Goal: Task Accomplishment & Management: Use online tool/utility

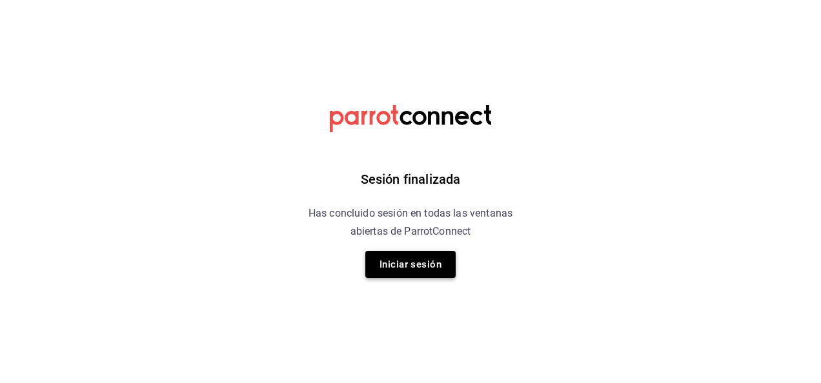
click at [410, 265] on button "Iniciar sesión" at bounding box center [410, 264] width 90 height 27
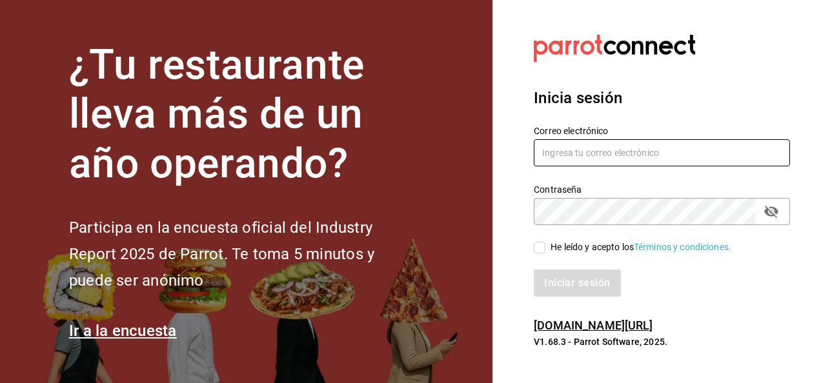
type input "[PERSON_NAME][EMAIL_ADDRESS][PERSON_NAME][DOMAIN_NAME]"
click at [608, 137] on div "Correo electrónico noe.espindola@grupocosteno.com" at bounding box center [662, 146] width 256 height 43
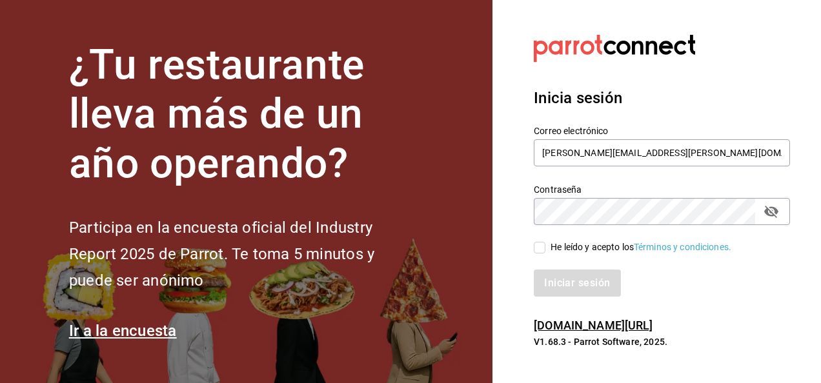
click at [539, 257] on div "Iniciar sesión" at bounding box center [654, 275] width 272 height 43
click at [537, 244] on input "He leído y acepto los Términos y condiciones." at bounding box center [540, 248] width 12 height 12
checkbox input "true"
click at [562, 270] on button "Iniciar sesión" at bounding box center [578, 283] width 88 height 27
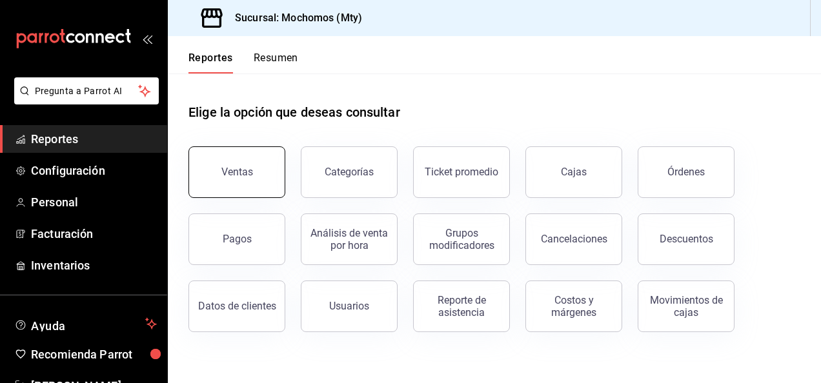
click at [227, 164] on button "Ventas" at bounding box center [236, 172] width 97 height 52
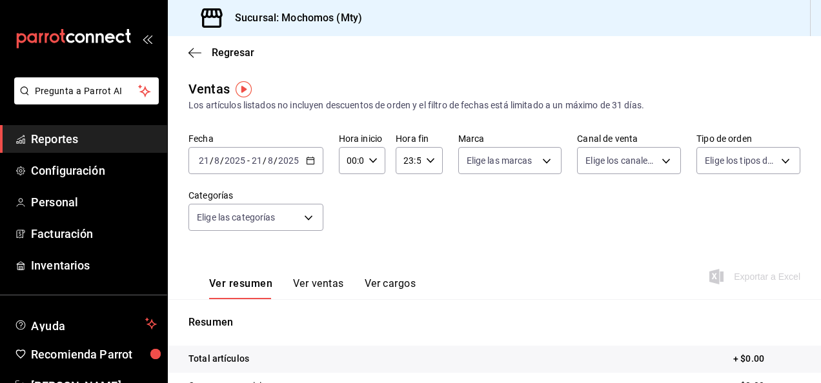
click at [301, 161] on div "[DATE] [DATE] - [DATE] [DATE]" at bounding box center [255, 160] width 135 height 27
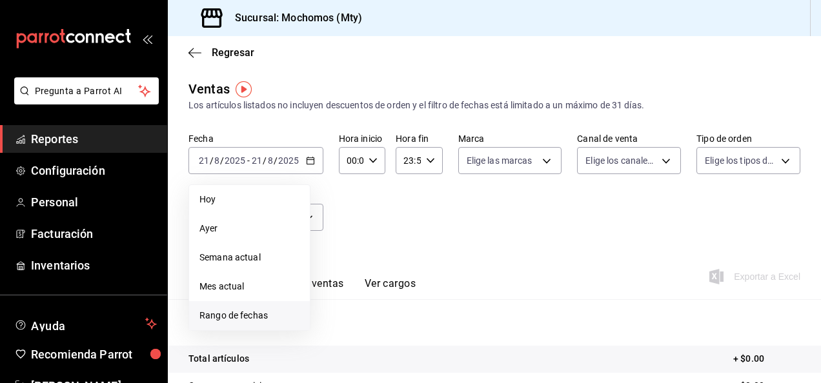
click at [261, 317] on span "Rango de fechas" at bounding box center [249, 316] width 100 height 14
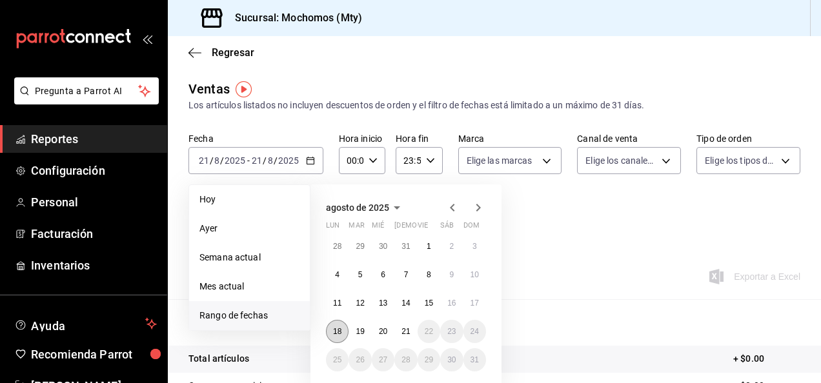
click at [336, 330] on abbr "18" at bounding box center [337, 331] width 8 height 9
click at [361, 326] on button "19" at bounding box center [359, 331] width 23 height 23
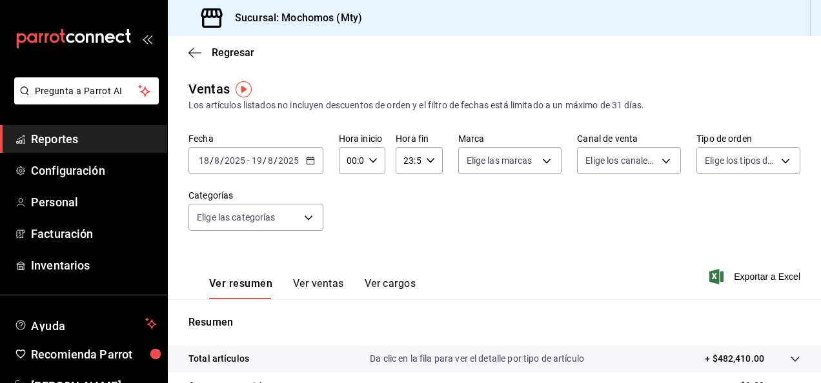
click at [373, 150] on div "00:00 Hora inicio" at bounding box center [362, 160] width 46 height 27
click at [348, 265] on span "05" at bounding box center [349, 263] width 3 height 10
type input "05:00"
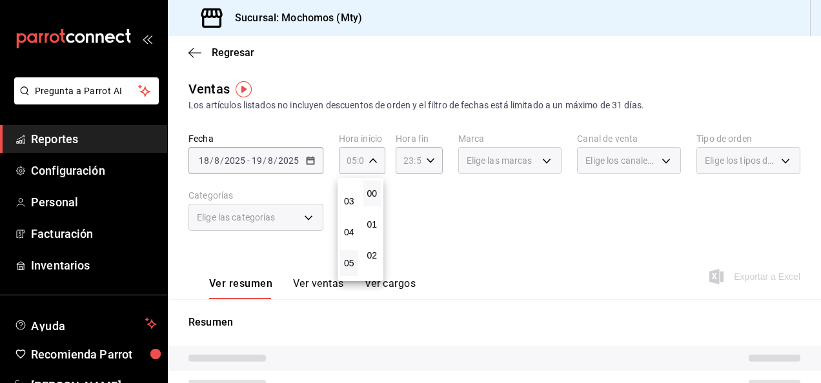
click at [459, 248] on div at bounding box center [410, 191] width 821 height 383
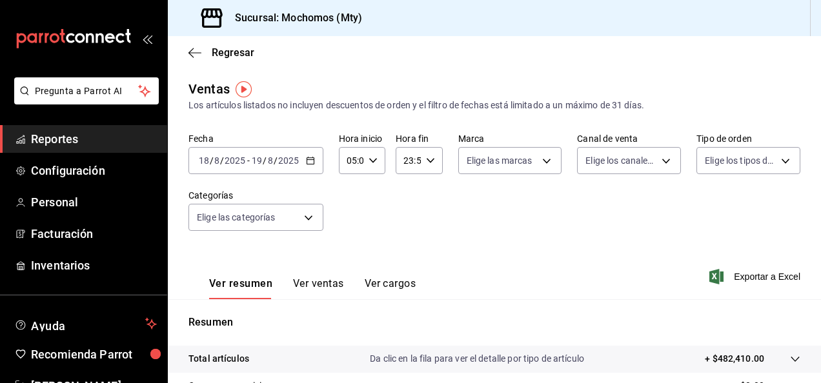
click at [427, 165] on icon "button" at bounding box center [430, 160] width 9 height 9
click at [405, 268] on span "05" at bounding box center [405, 268] width 3 height 10
click at [568, 258] on div at bounding box center [410, 191] width 821 height 383
click at [432, 170] on div "05:59 Hora fin" at bounding box center [419, 160] width 46 height 27
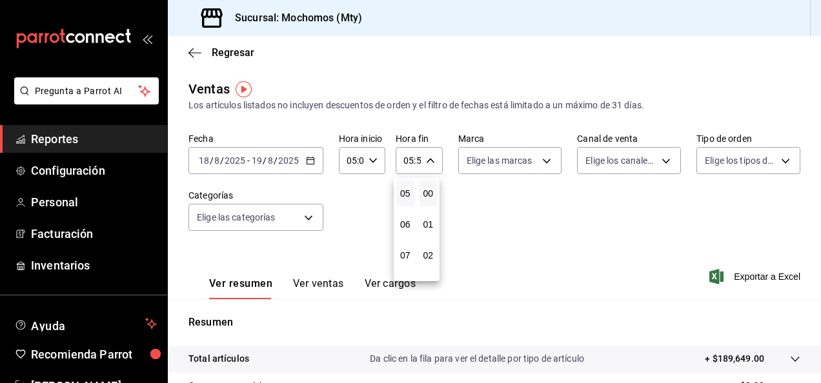
click at [428, 181] on button "00" at bounding box center [428, 194] width 18 height 26
type input "05:00"
click at [568, 234] on div at bounding box center [410, 191] width 821 height 383
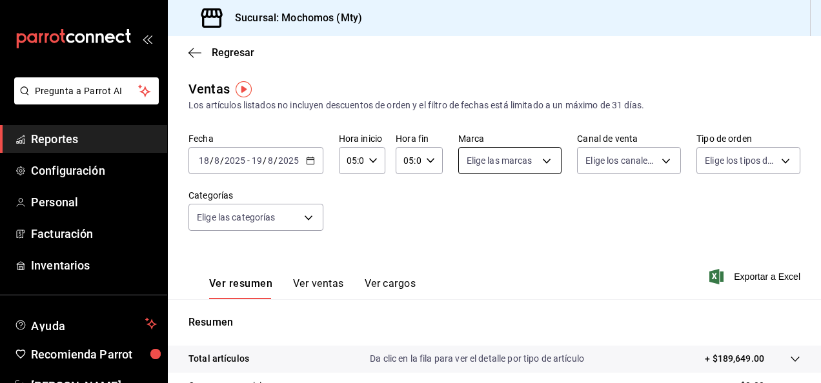
click at [526, 154] on body "Pregunta a Parrot AI Reportes Configuración Personal Facturación Inventarios Ay…" at bounding box center [410, 191] width 821 height 383
click at [466, 210] on input "checkbox" at bounding box center [469, 211] width 12 height 12
checkbox input "true"
type input "b352ad34-a903-4246-b8b1-197398375429"
checkbox input "true"
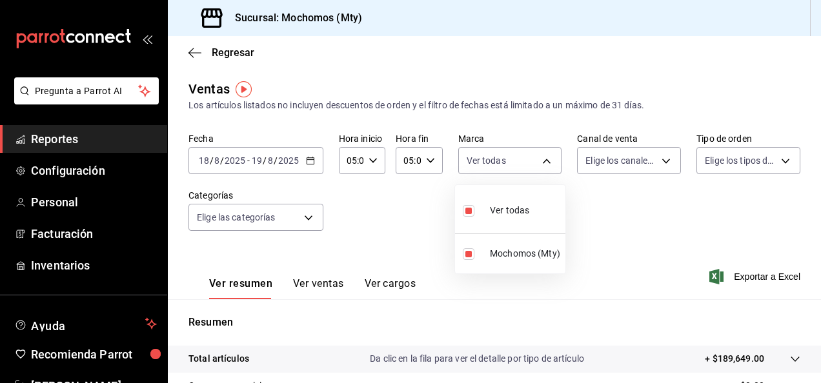
click at [634, 253] on div at bounding box center [410, 191] width 821 height 383
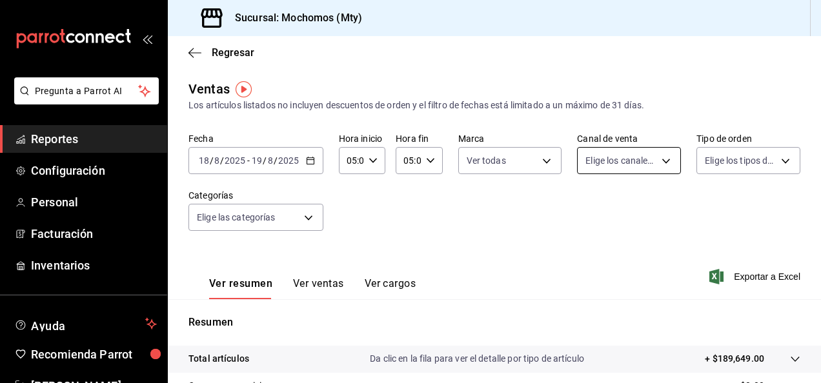
click at [628, 163] on body "Pregunta a Parrot AI Reportes Configuración Personal Facturación Inventarios Ay…" at bounding box center [410, 191] width 821 height 383
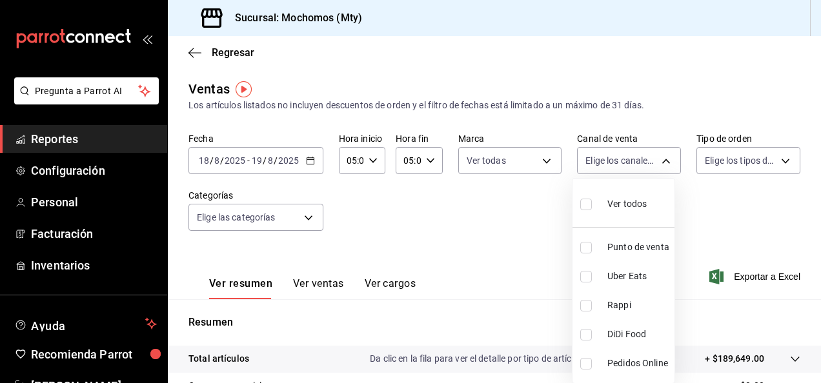
click at [591, 203] on input "checkbox" at bounding box center [586, 205] width 12 height 12
checkbox input "true"
type input "PARROT,UBER_EATS,RAPPI,DIDI_FOOD,ONLINE"
checkbox input "true"
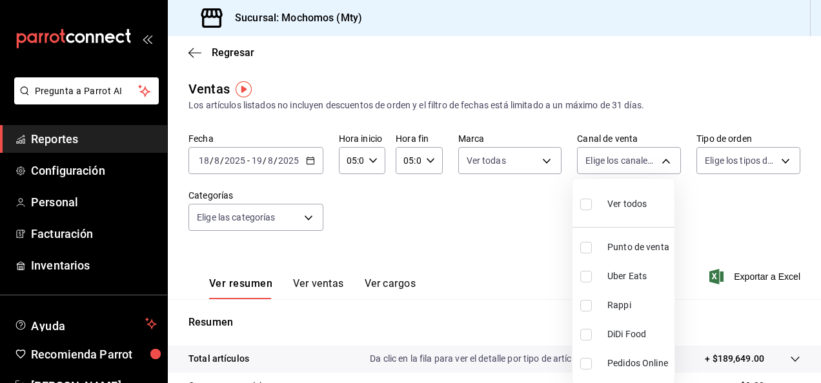
checkbox input "true"
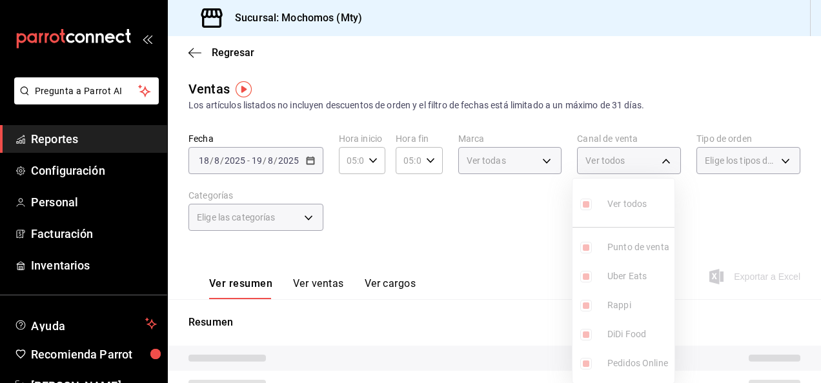
click at [712, 210] on div at bounding box center [410, 191] width 821 height 383
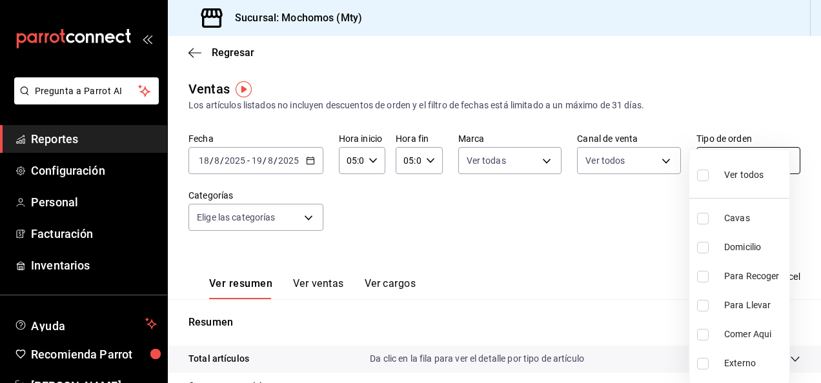
click at [728, 170] on body "Pregunta a Parrot AI Reportes Configuración Personal Facturación Inventarios Ay…" at bounding box center [410, 191] width 821 height 383
click at [708, 173] on label at bounding box center [705, 175] width 17 height 19
click at [708, 173] on input "checkbox" at bounding box center [703, 176] width 12 height 12
checkbox input "false"
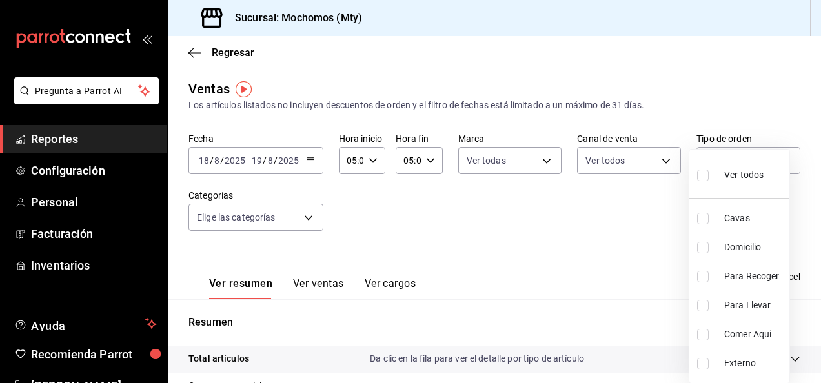
checkbox input "false"
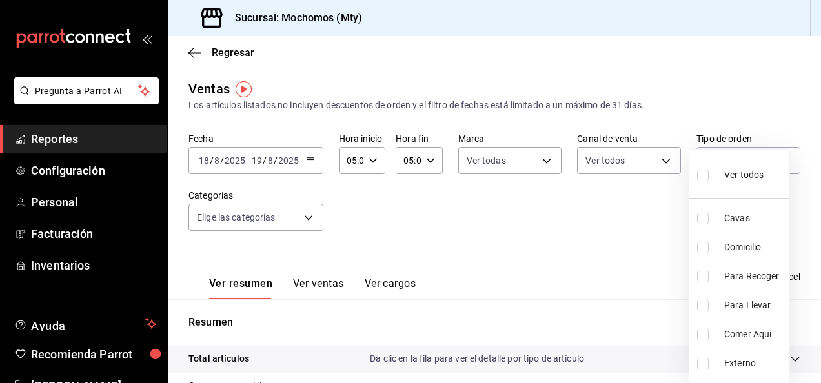
click at [701, 174] on input "checkbox" at bounding box center [703, 176] width 12 height 12
checkbox input "true"
type input "7f152bcd-c808-43b1-8377-7ee3764f5c48,abc1671a-a22f-403c-8860-9d090036c428,f5090…"
checkbox input "true"
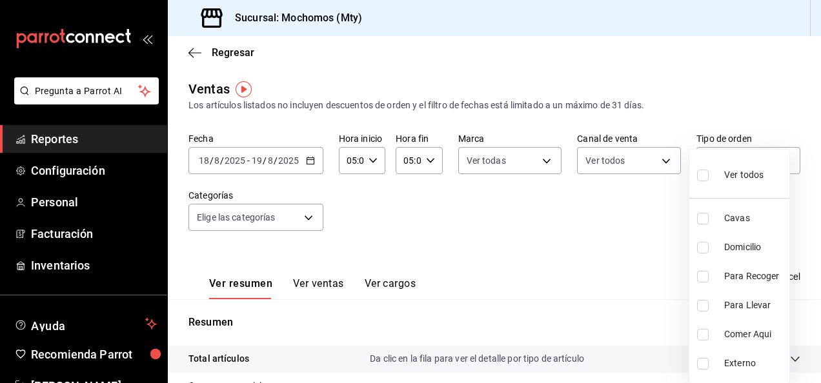
checkbox input "true"
click at [396, 253] on div at bounding box center [410, 191] width 821 height 383
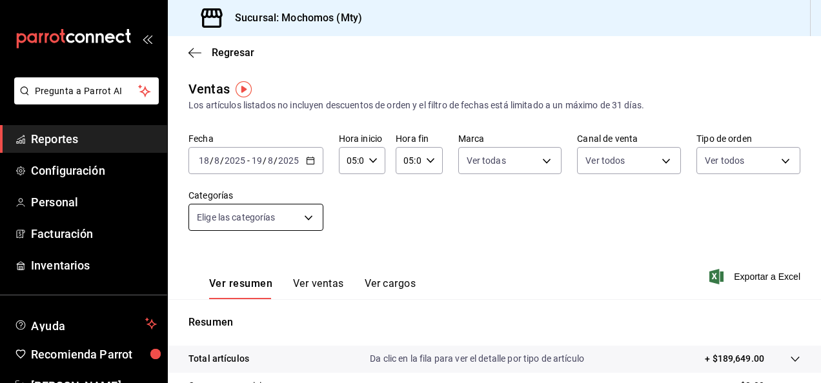
click at [306, 217] on body "Pregunta a Parrot AI Reportes Configuración Personal Facturación Inventarios Ay…" at bounding box center [410, 191] width 821 height 383
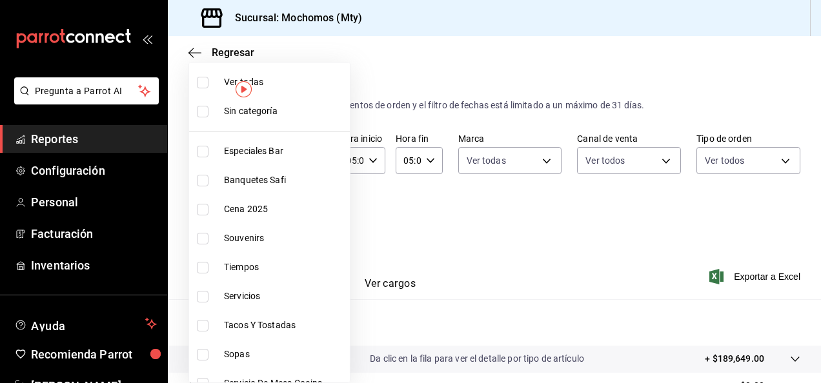
click at [200, 83] on input "checkbox" at bounding box center [203, 83] width 12 height 12
checkbox input "true"
type input "ca062f0f-28a6-4a2e-835a-bf626b46f614,ff02f0f8-cf27-4ea8-b513-1d5c0356e4fc,aaf97…"
checkbox input "true"
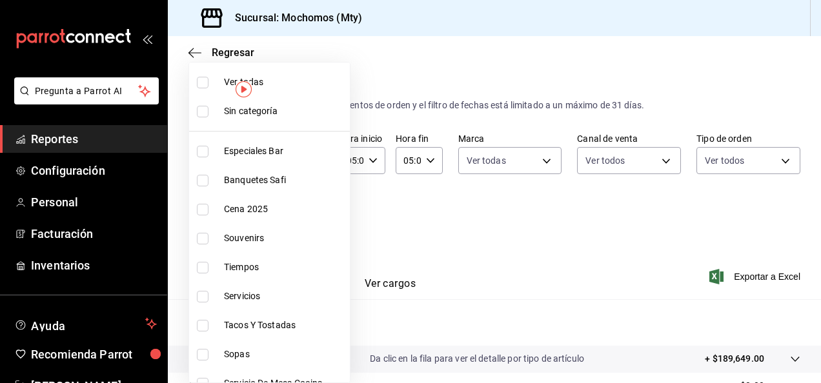
checkbox input "true"
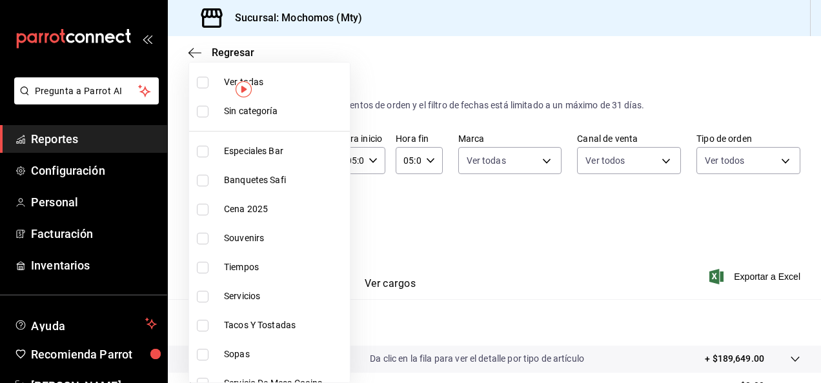
checkbox input "true"
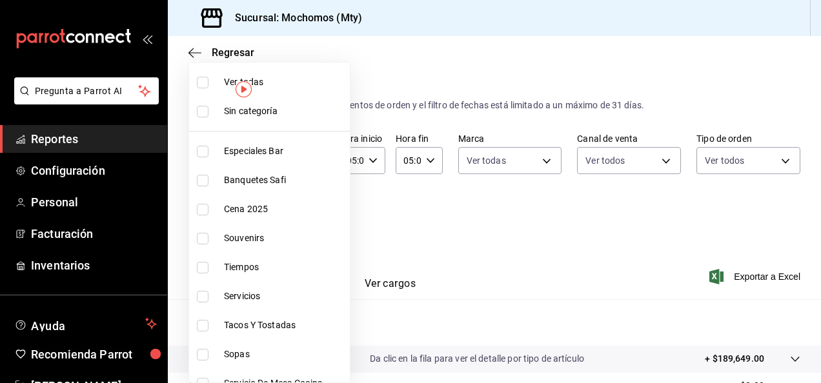
checkbox input "true"
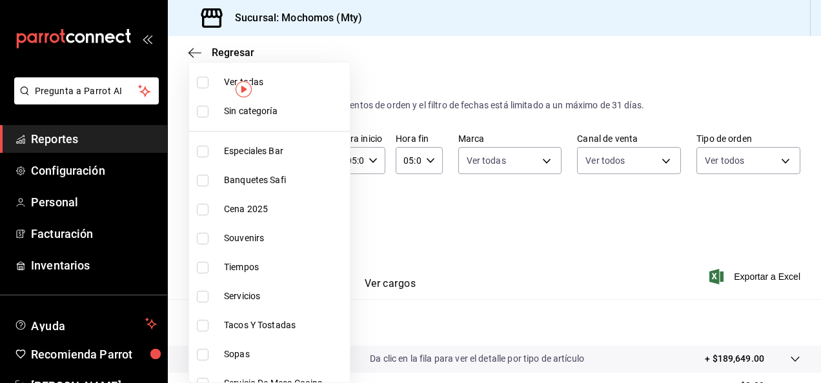
checkbox input "true"
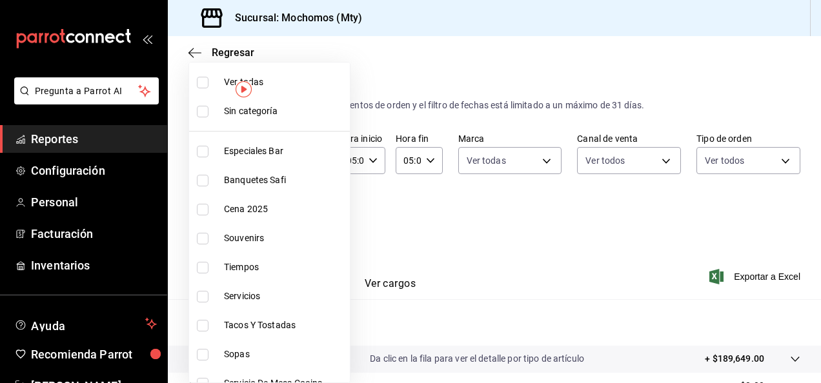
checkbox input "true"
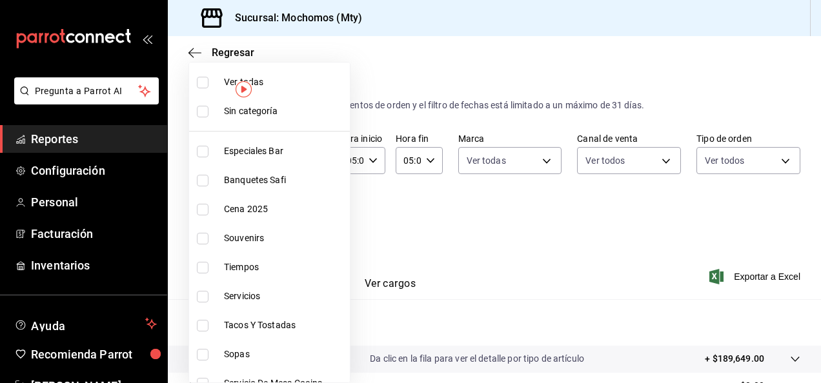
checkbox input "true"
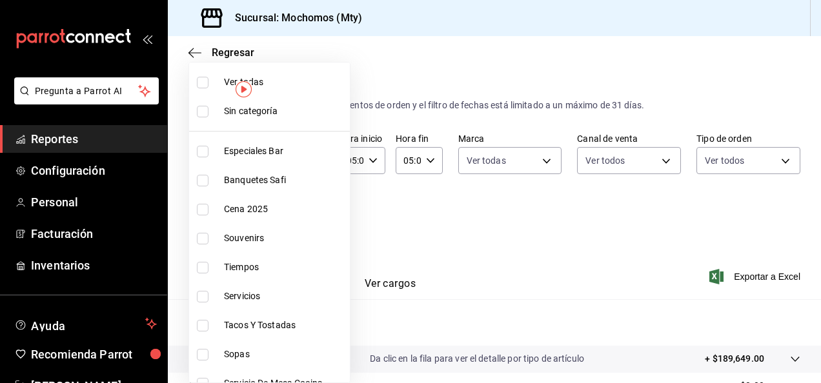
checkbox input "true"
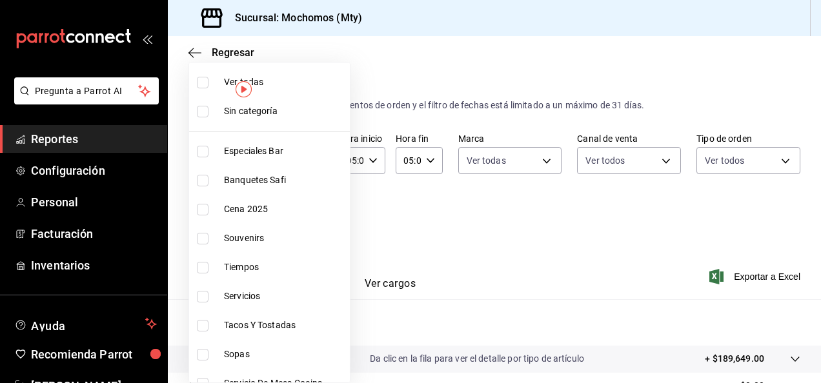
checkbox input "true"
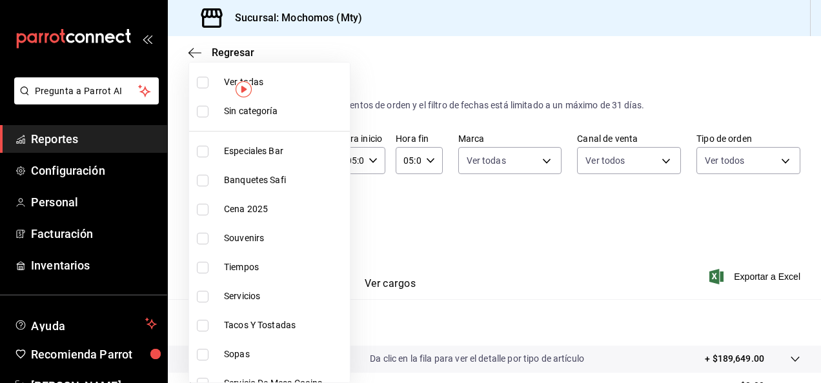
checkbox input "true"
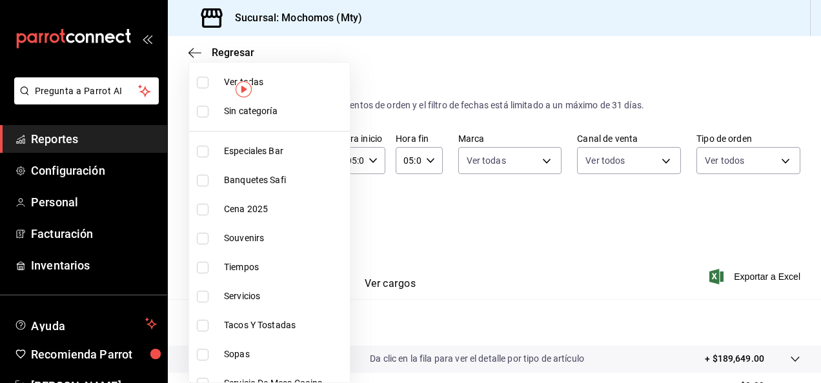
checkbox input "true"
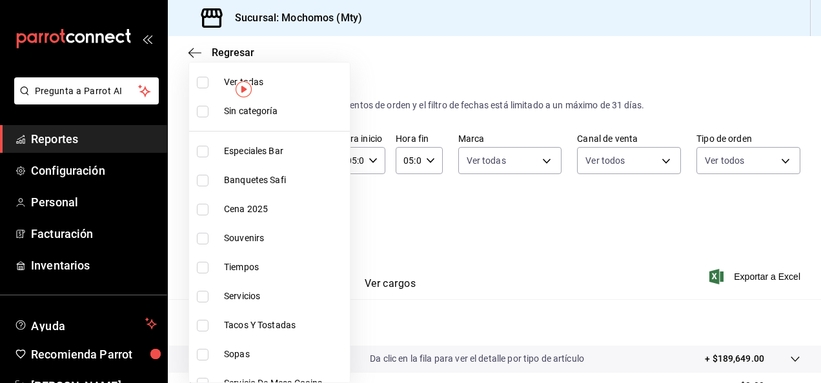
checkbox input "true"
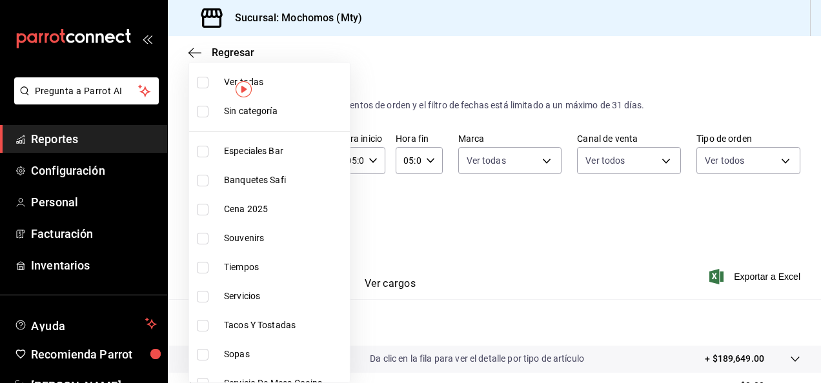
checkbox input "true"
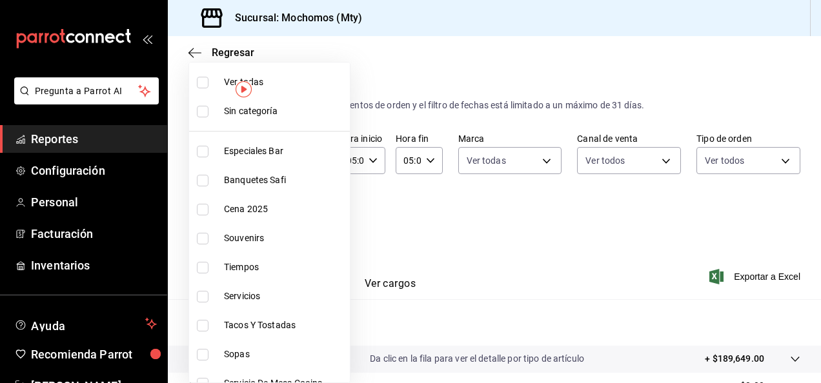
checkbox input "true"
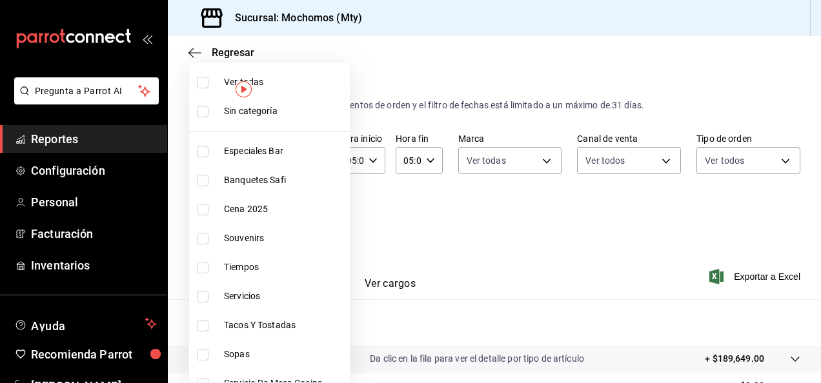
checkbox input "true"
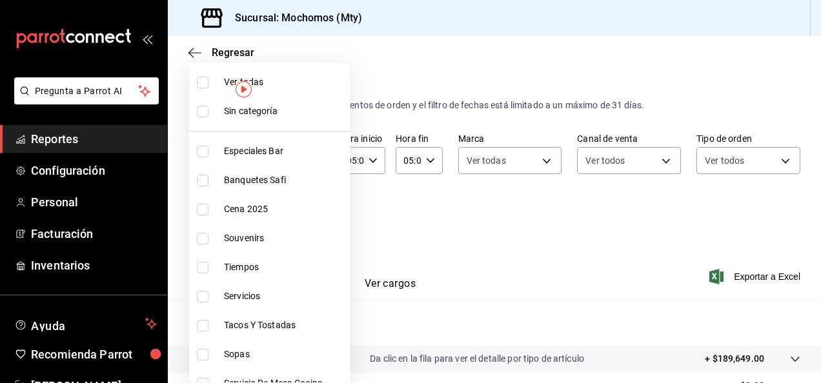
checkbox input "true"
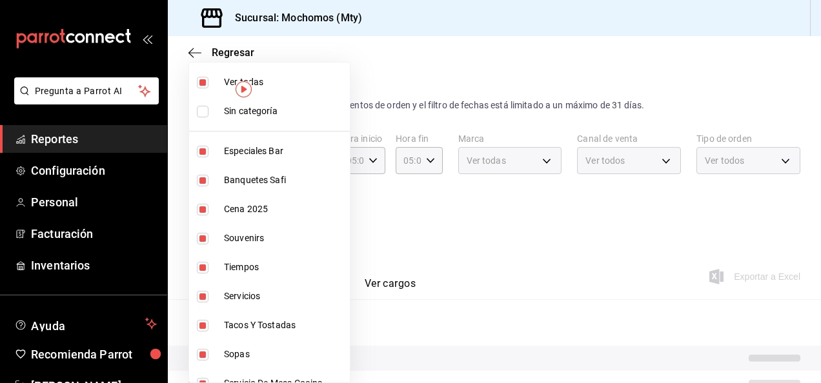
click at [206, 123] on li "Sin categoría" at bounding box center [269, 111] width 161 height 29
checkbox input "true"
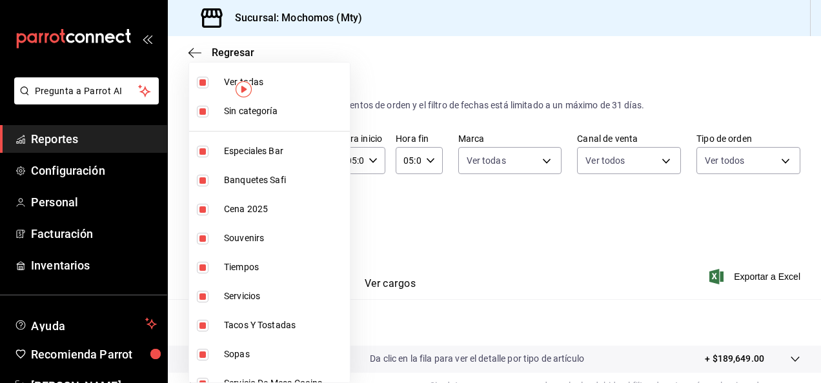
click at [469, 217] on div at bounding box center [410, 191] width 821 height 383
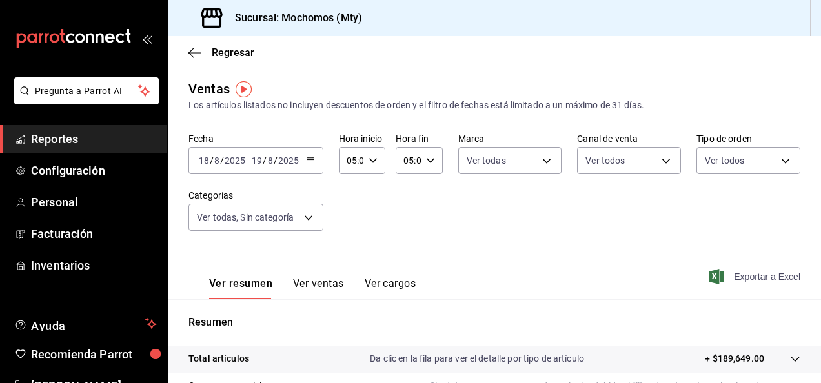
click at [744, 279] on span "Exportar a Excel" at bounding box center [756, 276] width 88 height 15
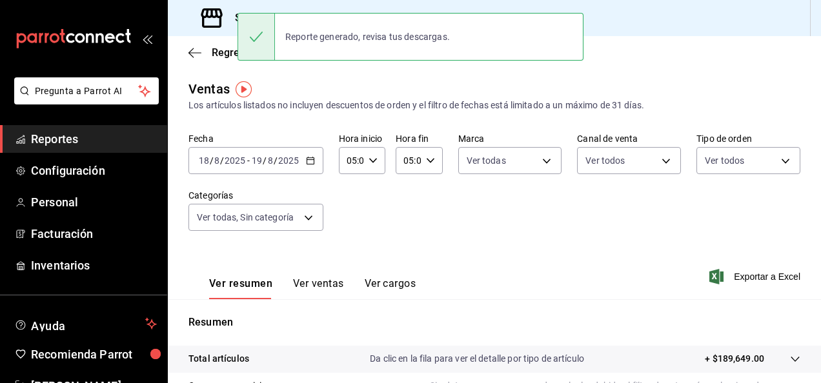
click at [310, 157] on icon "button" at bounding box center [310, 160] width 9 height 9
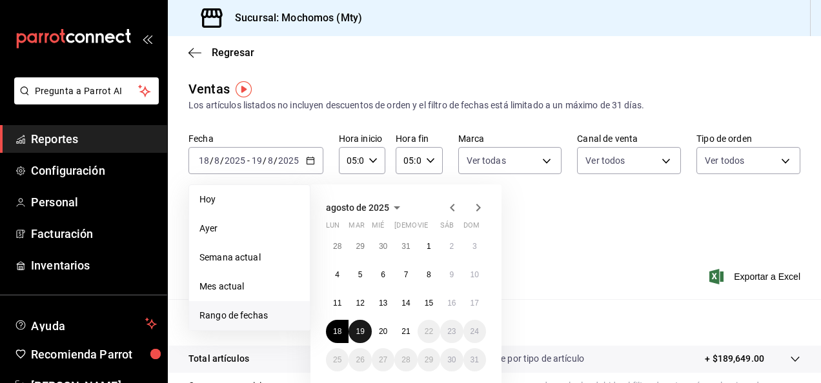
click at [360, 327] on abbr "19" at bounding box center [360, 331] width 8 height 9
click at [390, 336] on button "20" at bounding box center [383, 331] width 23 height 23
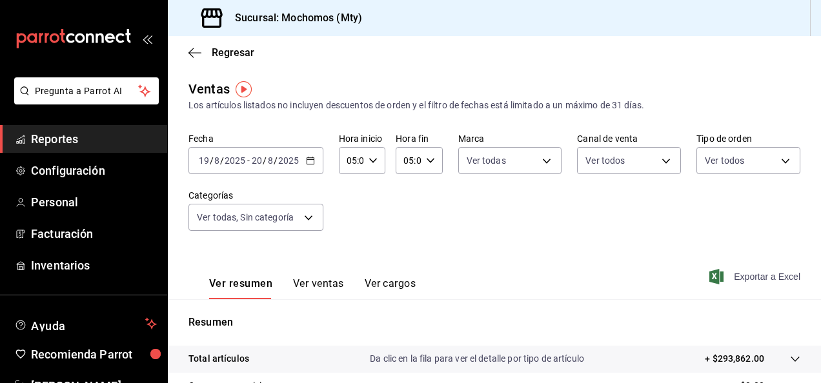
click at [736, 275] on span "Exportar a Excel" at bounding box center [756, 276] width 88 height 15
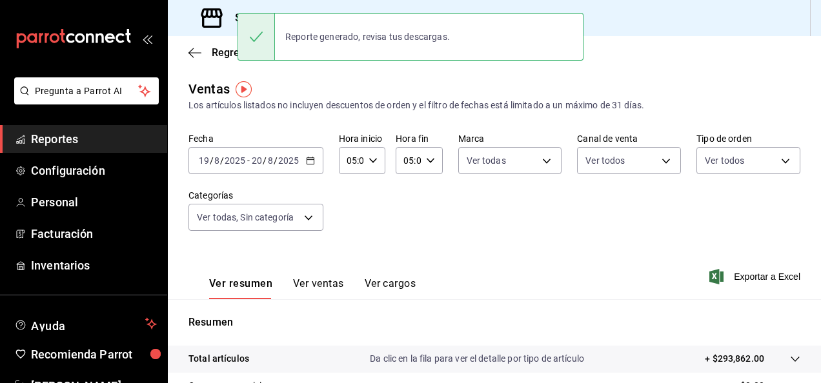
click at [426, 254] on div "Ver resumen Ver ventas Ver cargos Exportar a Excel" at bounding box center [494, 272] width 653 height 53
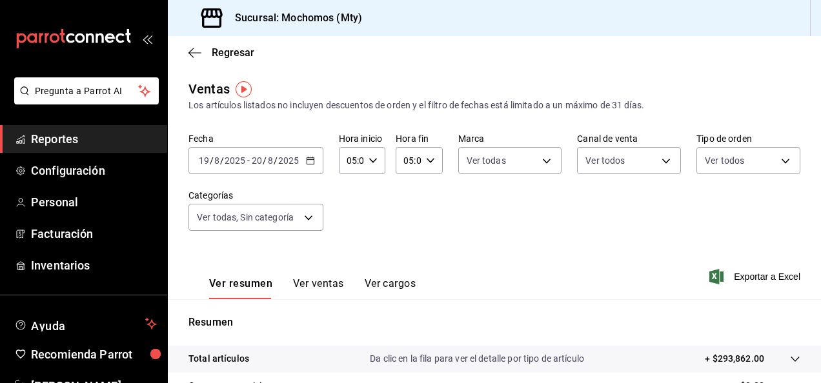
click at [312, 159] on icon "button" at bounding box center [310, 160] width 9 height 9
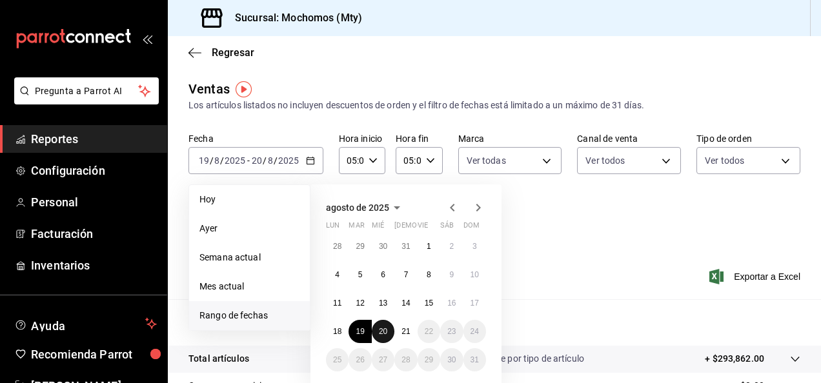
click at [386, 327] on abbr "20" at bounding box center [383, 331] width 8 height 9
click at [409, 330] on abbr "21" at bounding box center [405, 331] width 8 height 9
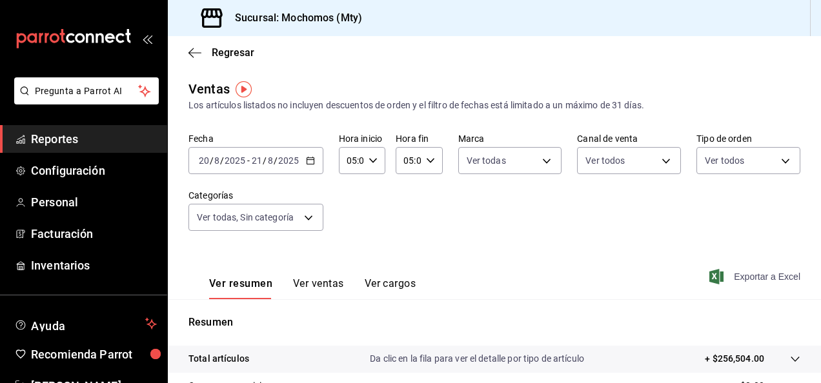
click at [772, 273] on span "Exportar a Excel" at bounding box center [756, 276] width 88 height 15
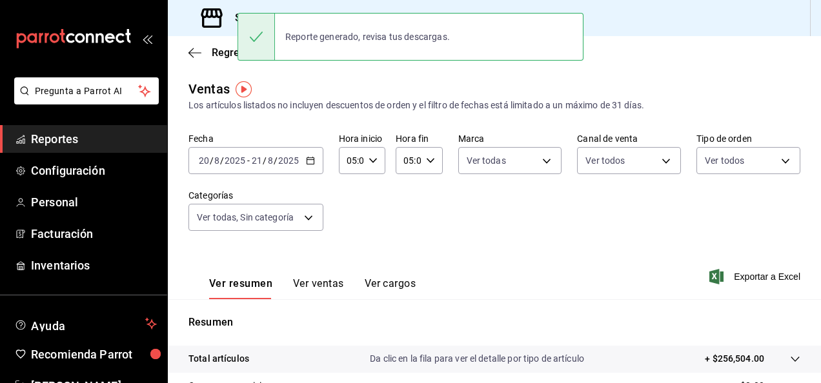
click at [368, 205] on div "Fecha [DATE] [DATE] - [DATE] [DATE] Hora inicio 05:00 Hora inicio Hora fin 05:0…" at bounding box center [494, 190] width 612 height 114
click at [306, 162] on icon "button" at bounding box center [310, 160] width 9 height 9
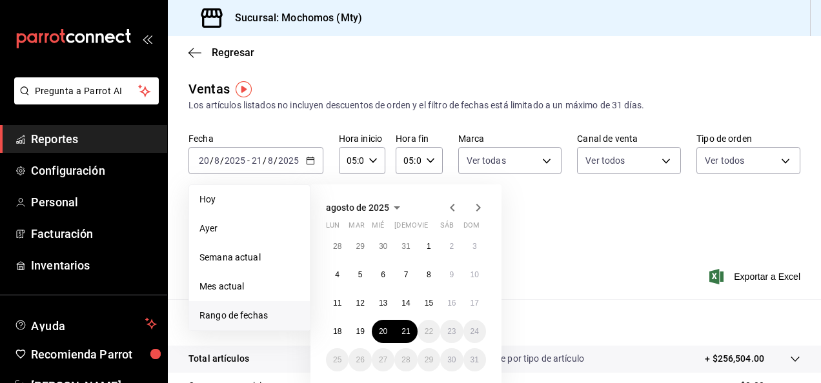
click at [719, 225] on div "Fecha [DATE] [DATE] - [DATE] [DATE] [DATE] [DATE] Semana actual Mes actual [GEO…" at bounding box center [494, 190] width 612 height 114
